Goal: Information Seeking & Learning: Learn about a topic

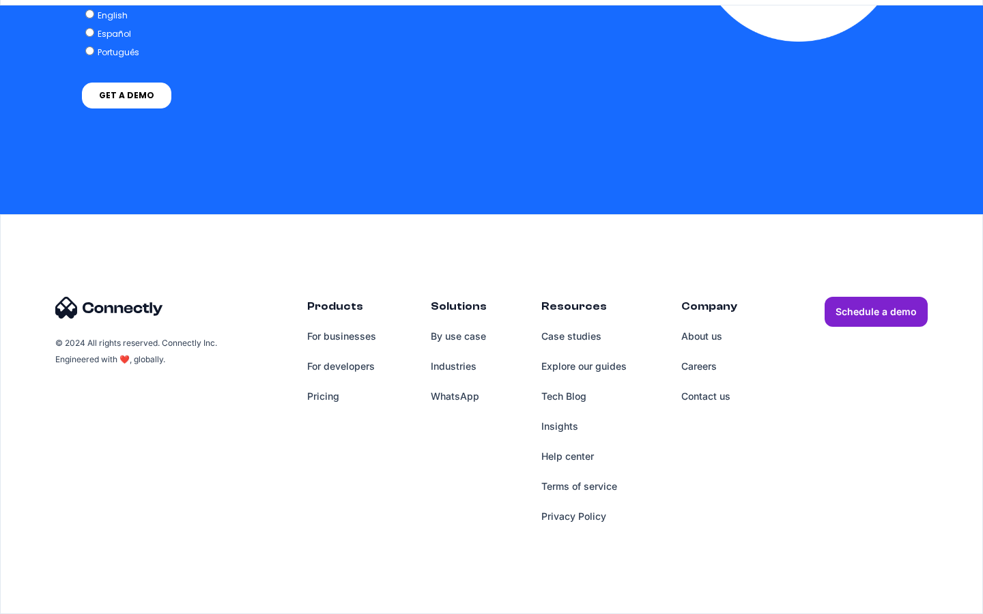
scroll to position [3475, 0]
